Goal: Find contact information: Find contact information

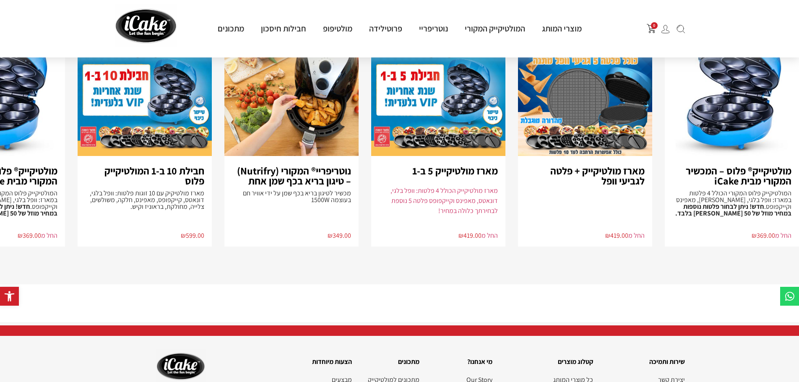
scroll to position [1885, 0]
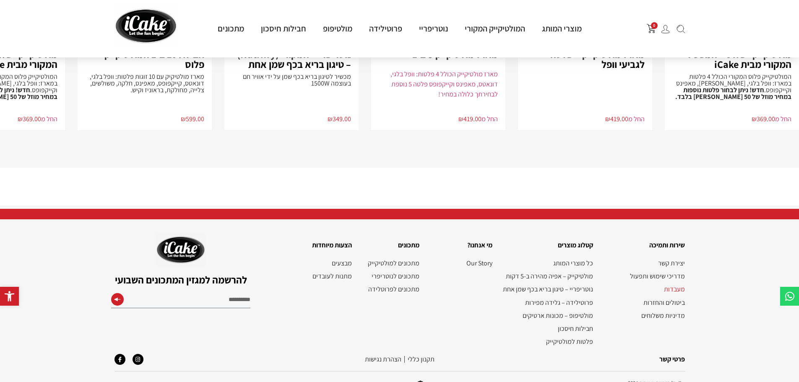
click at [679, 285] on link "מעבדות" at bounding box center [643, 289] width 83 height 8
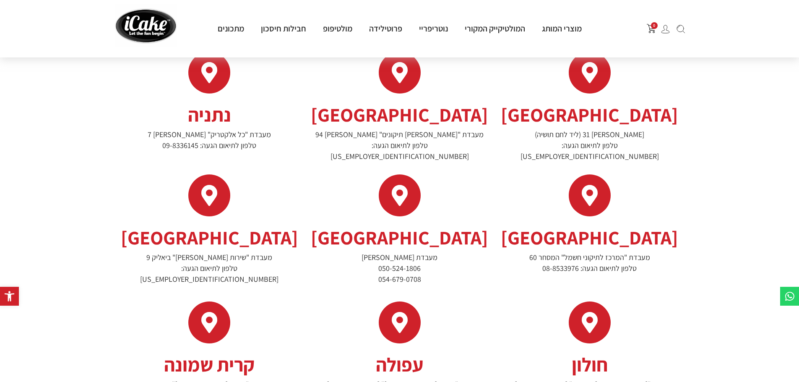
scroll to position [104, 0]
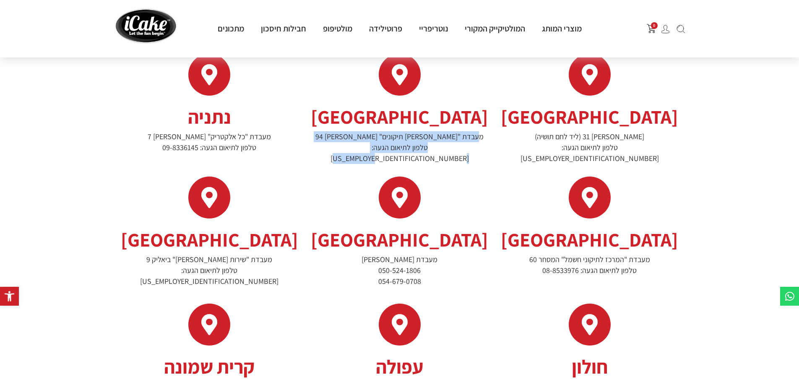
drag, startPoint x: 346, startPoint y: 145, endPoint x: 441, endPoint y: 135, distance: 96.2
click at [441, 135] on p "מעבדת "[PERSON_NAME] תיקונים" [PERSON_NAME] 94 טלפון לתיאום הגעה: [US_EMPLOYER_…" at bounding box center [400, 147] width 182 height 33
copy p "מעבדת "[PERSON_NAME] תיקונים" [PERSON_NAME] 94 טלפון לתיאום הגעה: [US_EMPLOYER_…"
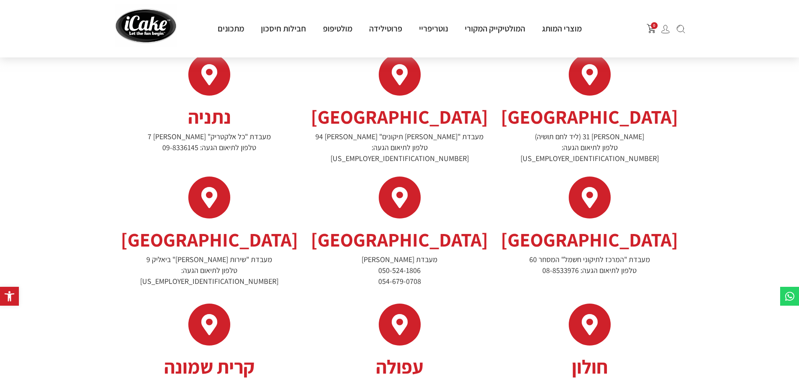
click at [476, 191] on div at bounding box center [400, 199] width 182 height 45
